Goal: Navigation & Orientation: Find specific page/section

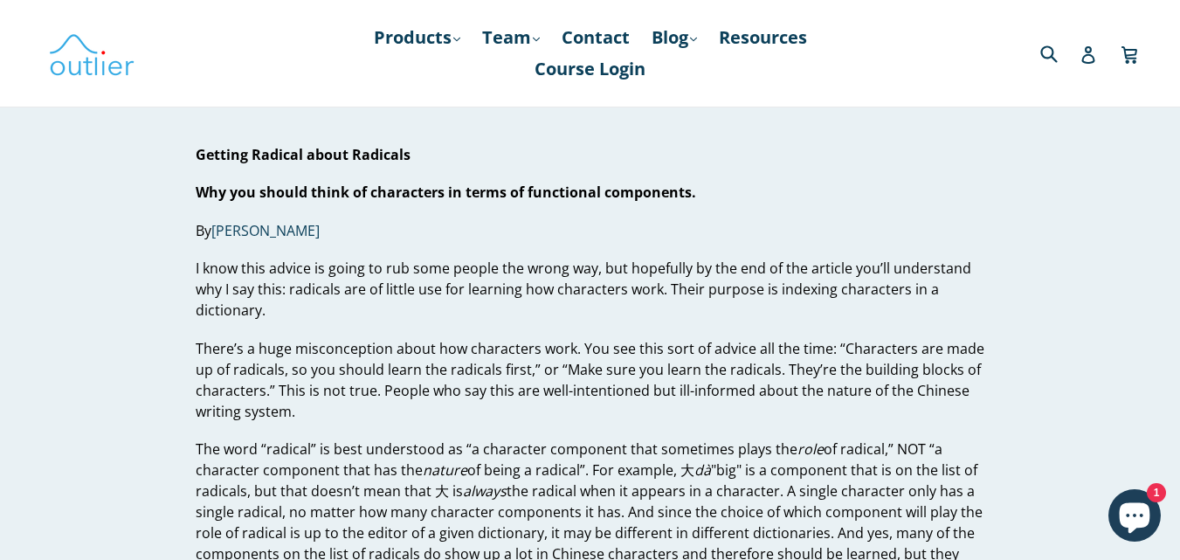
click at [1113, 515] on icon "Chat window" at bounding box center [1134, 515] width 51 height 51
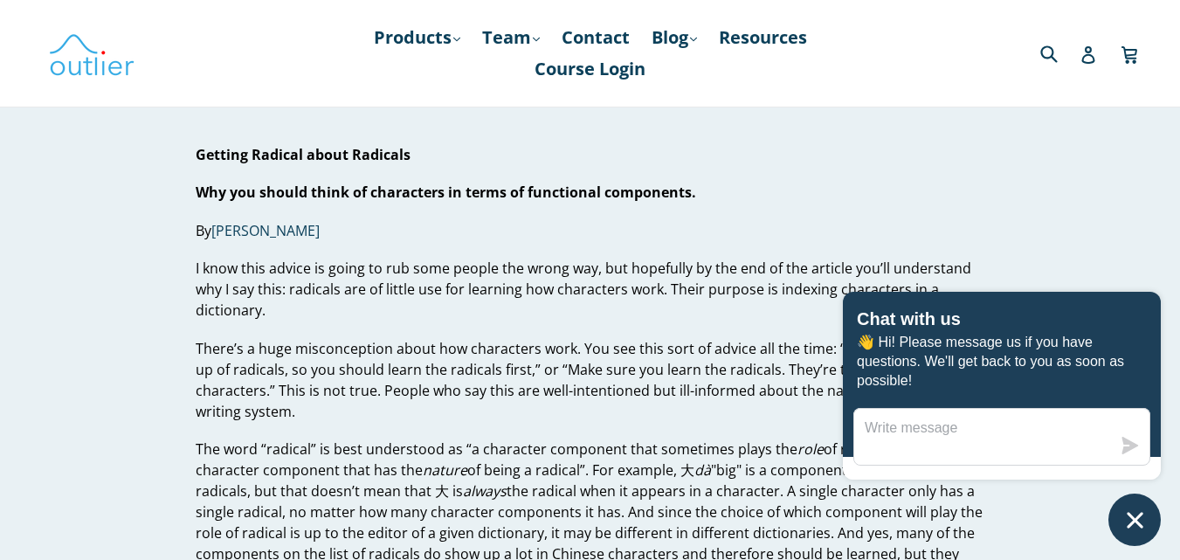
click at [1127, 511] on icon "Chat window" at bounding box center [1134, 519] width 27 height 27
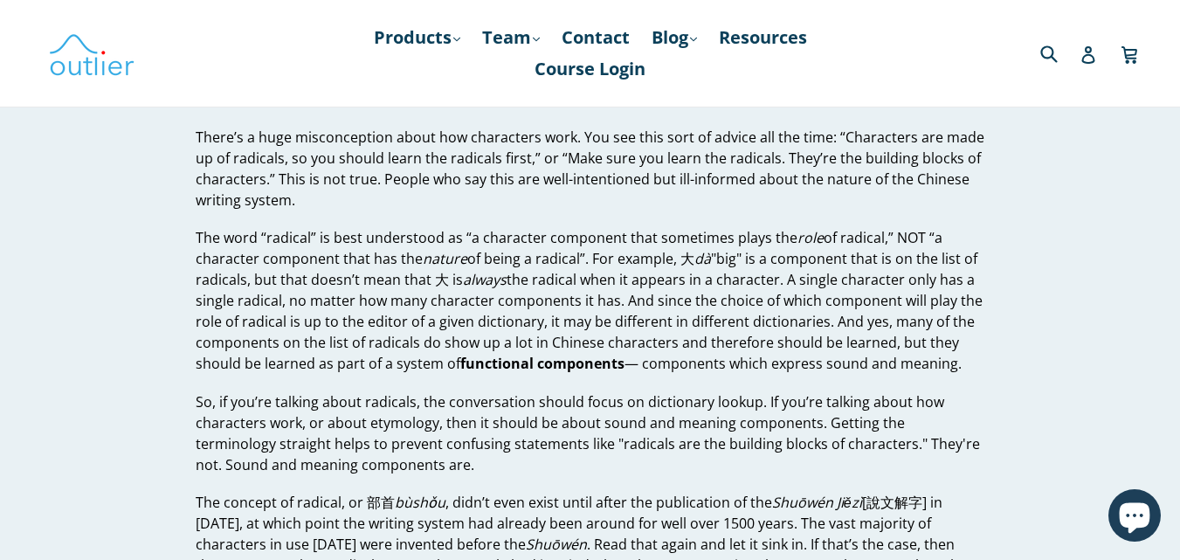
scroll to position [262, 0]
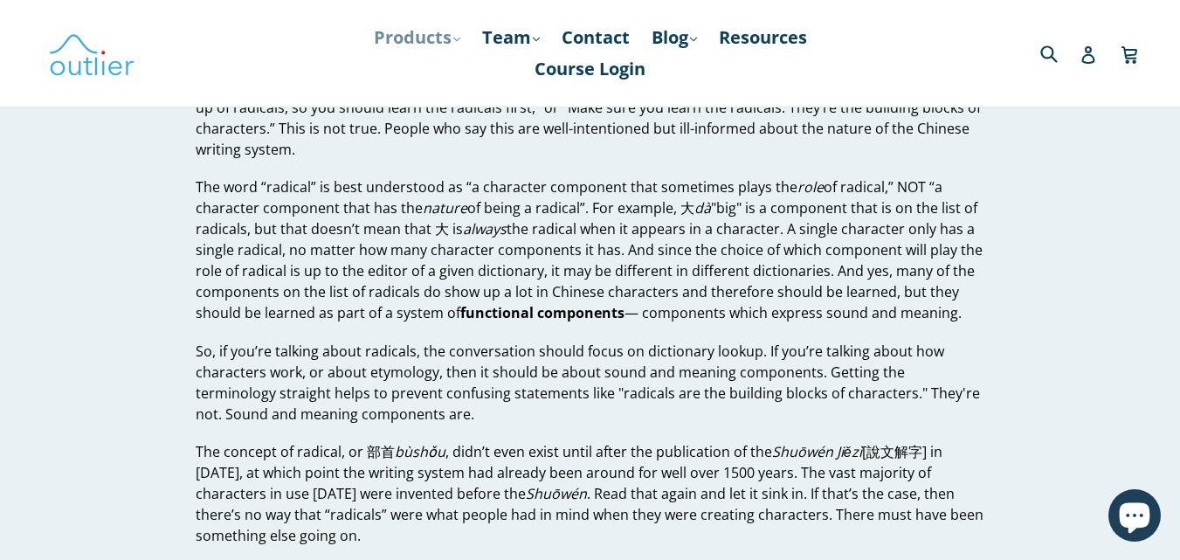
click at [444, 39] on link "Products .cls-1{fill:#231f20} expand" at bounding box center [417, 37] width 104 height 31
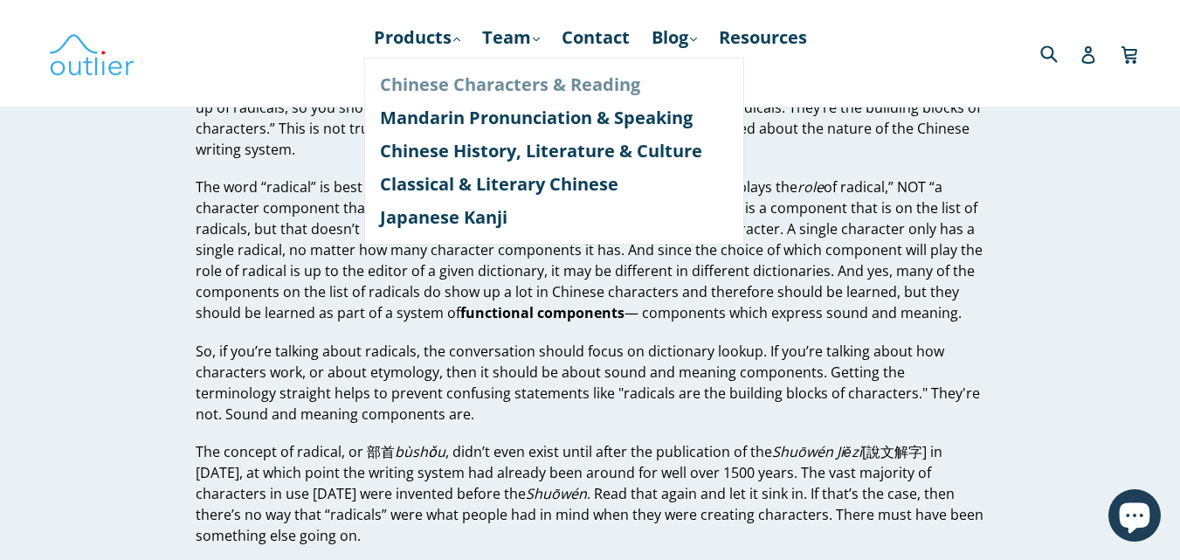
click at [513, 87] on link "Chinese Characters & Reading" at bounding box center [554, 84] width 348 height 33
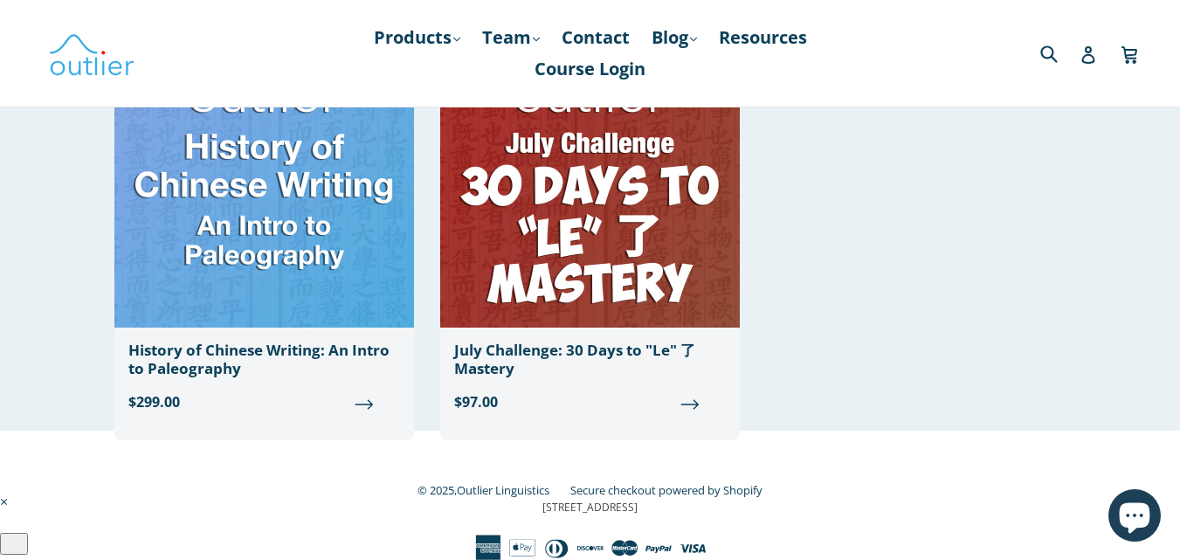
scroll to position [2008, 0]
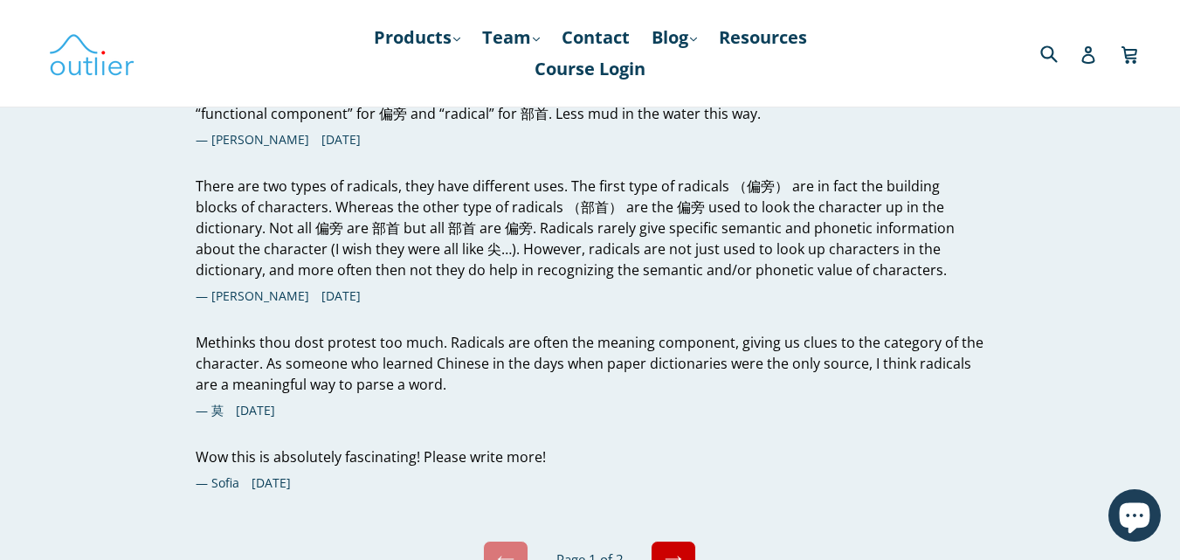
scroll to position [6374, 0]
